Goal: Task Accomplishment & Management: Manage account settings

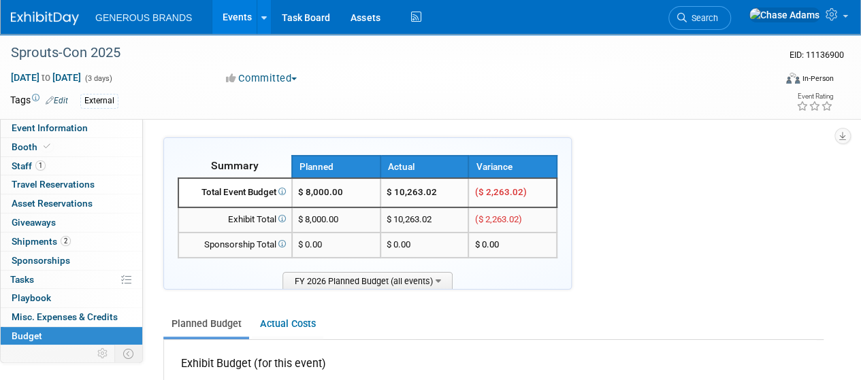
click at [38, 21] on img at bounding box center [45, 19] width 68 height 14
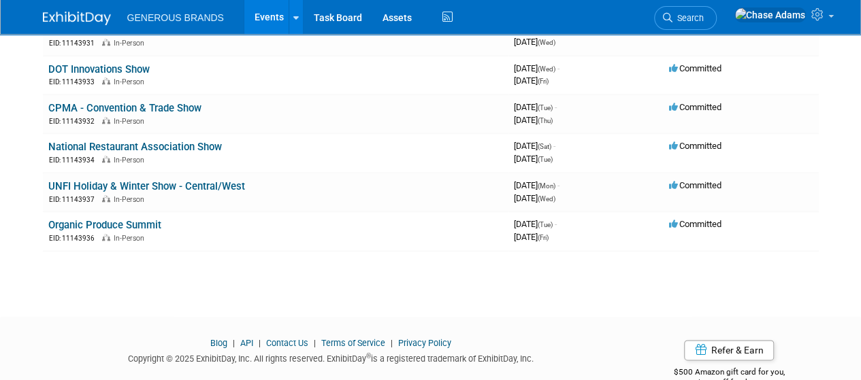
scroll to position [672, 0]
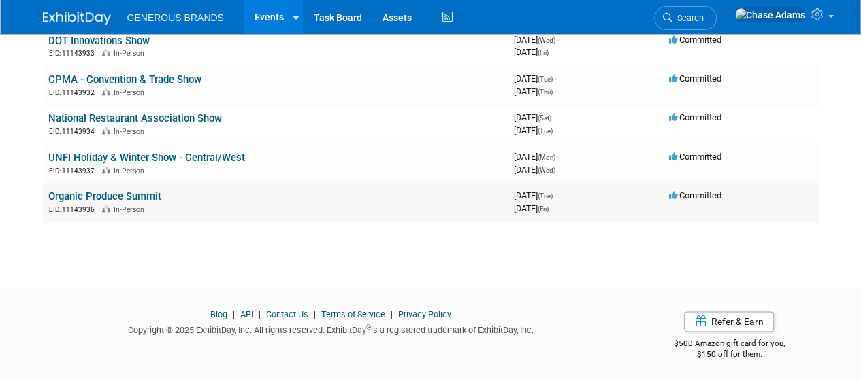
click at [132, 193] on link "Organic Produce Summit" at bounding box center [104, 197] width 113 height 12
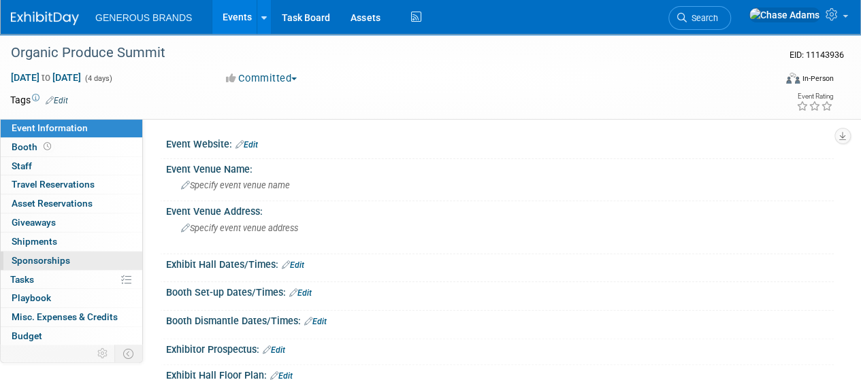
click at [38, 257] on span "Sponsorships 0" at bounding box center [41, 260] width 59 height 11
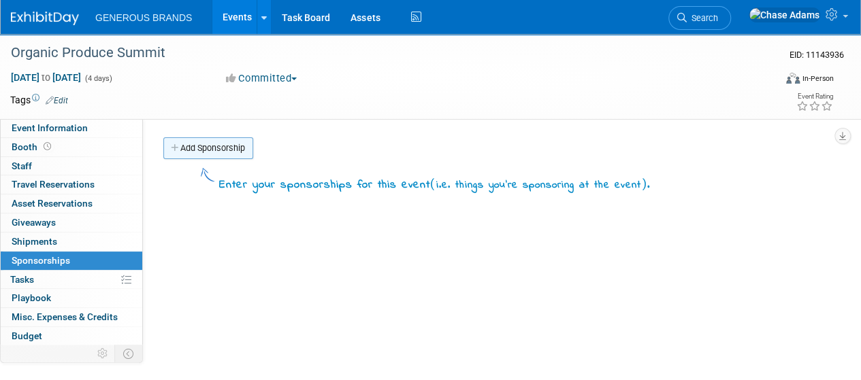
click at [220, 146] on link "Add Sponsorship" at bounding box center [208, 148] width 90 height 22
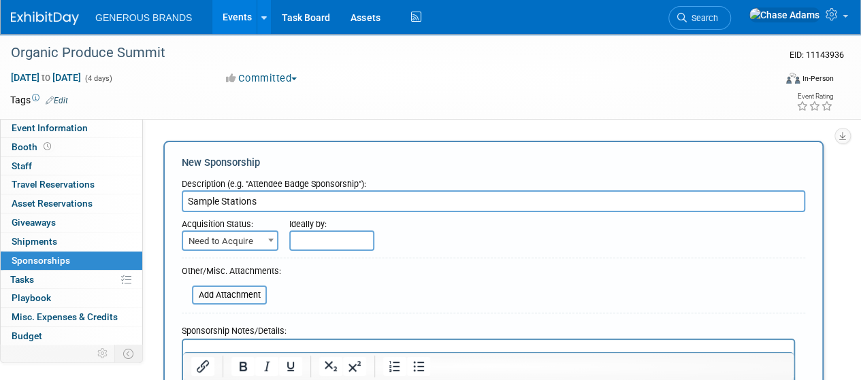
type input "Sample Stations"
click at [245, 244] on span "Need to Acquire" at bounding box center [230, 241] width 94 height 19
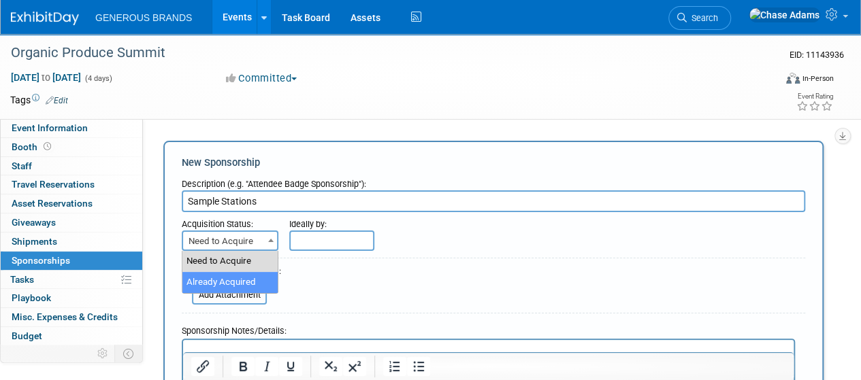
select select "2"
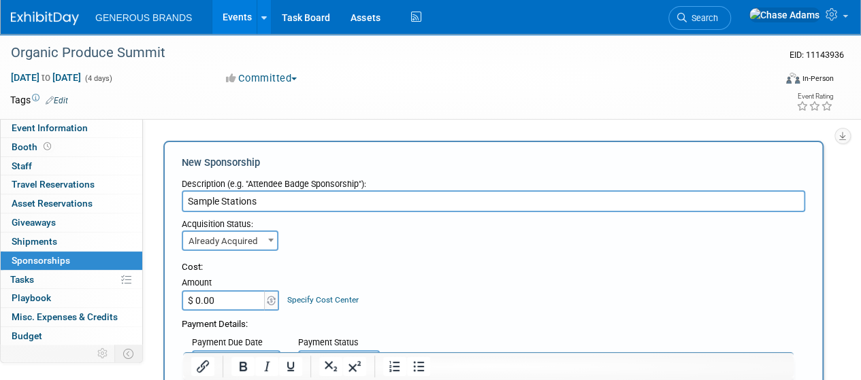
click at [238, 299] on input "$ 0.00" at bounding box center [224, 301] width 85 height 20
type input "$ 9,000.00"
click at [361, 253] on div "Cost: Amount $ 9,000.00 Specify Cost Center Cost Center -- Not Specified --" at bounding box center [493, 332] width 623 height 162
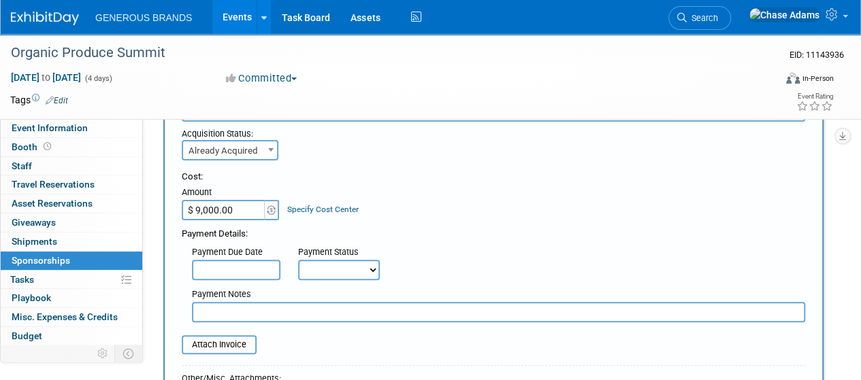
scroll to position [91, 0]
click at [248, 265] on input "text" at bounding box center [236, 269] width 88 height 20
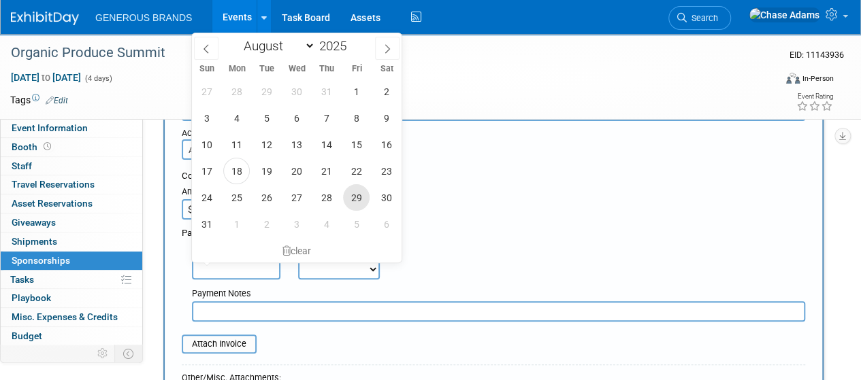
click at [362, 198] on span "29" at bounding box center [356, 197] width 27 height 27
type input "Aug 29, 2025"
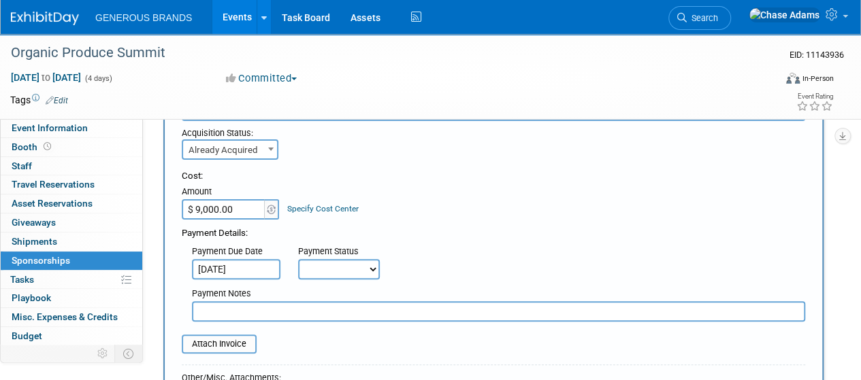
click at [321, 287] on div "Payment Notes" at bounding box center [499, 302] width 634 height 39
click at [344, 263] on select "Not Paid Yet Partially Paid Paid in Full" at bounding box center [339, 269] width 82 height 20
select select "3"
click at [298, 259] on select "Not Paid Yet Partially Paid Paid in Full" at bounding box center [339, 269] width 82 height 20
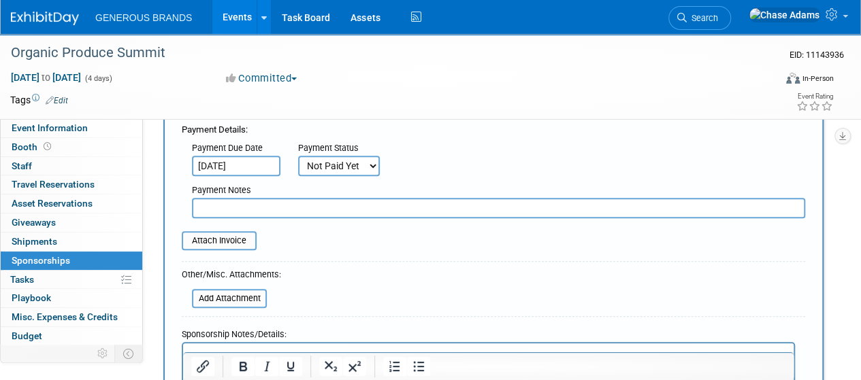
scroll to position [195, 0]
click at [237, 235] on input "file" at bounding box center [174, 240] width 162 height 16
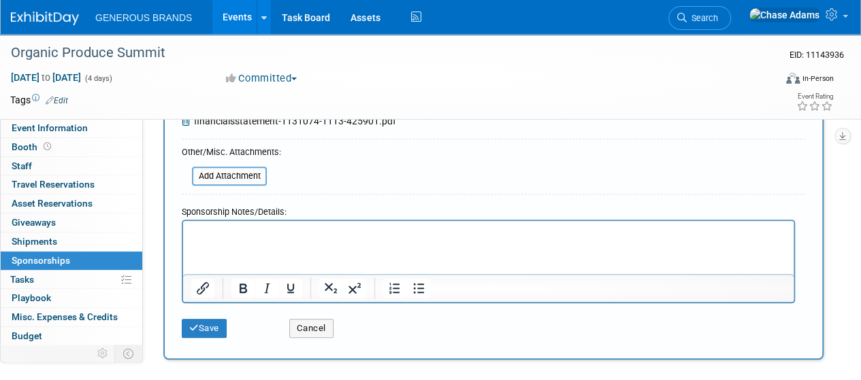
scroll to position [336, 0]
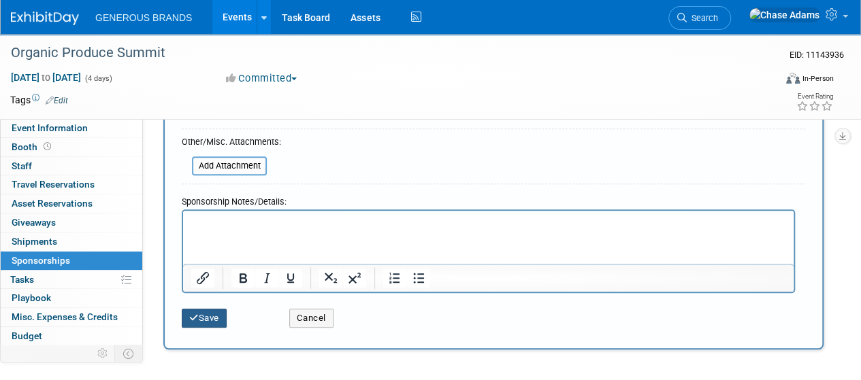
click at [206, 315] on button "Save" at bounding box center [204, 318] width 45 height 19
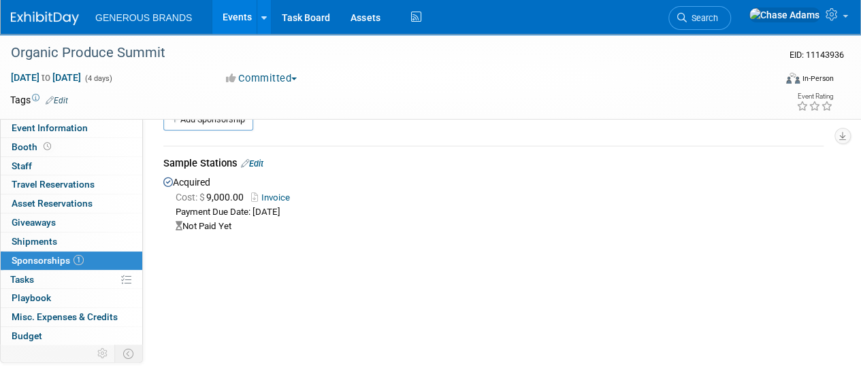
scroll to position [0, 0]
